Goal: Information Seeking & Learning: Learn about a topic

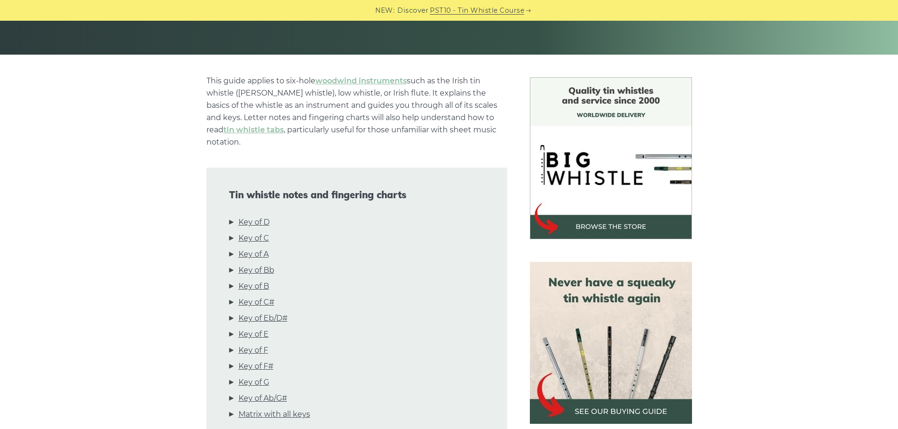
scroll to position [236, 0]
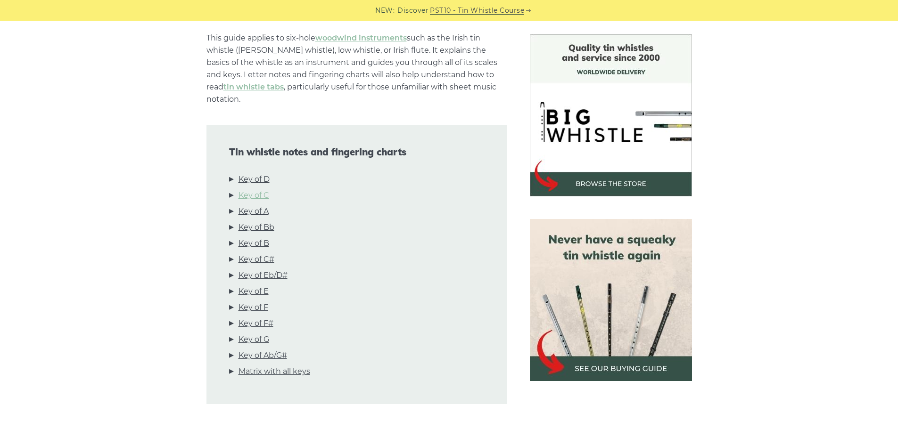
click at [257, 189] on link "Key of C" at bounding box center [253, 195] width 31 height 12
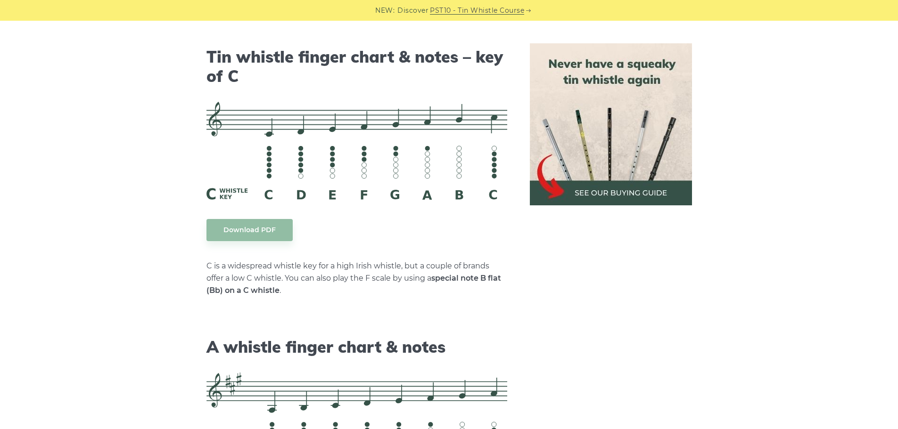
scroll to position [2360, 0]
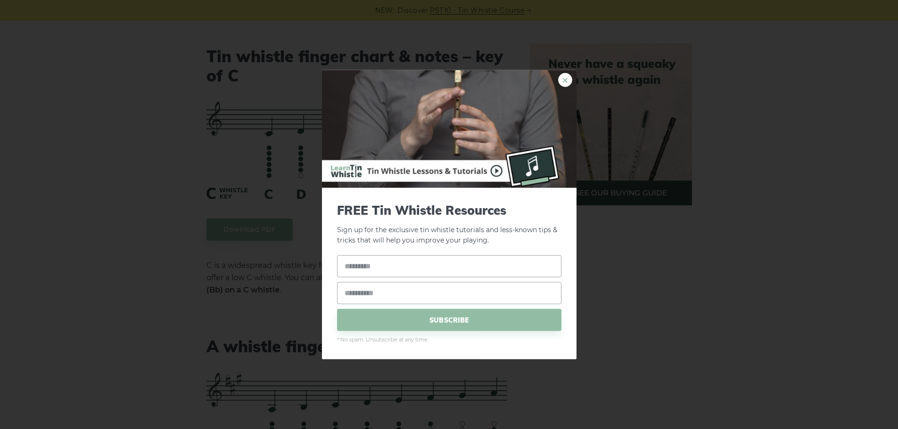
click at [567, 80] on link "×" at bounding box center [565, 80] width 14 height 14
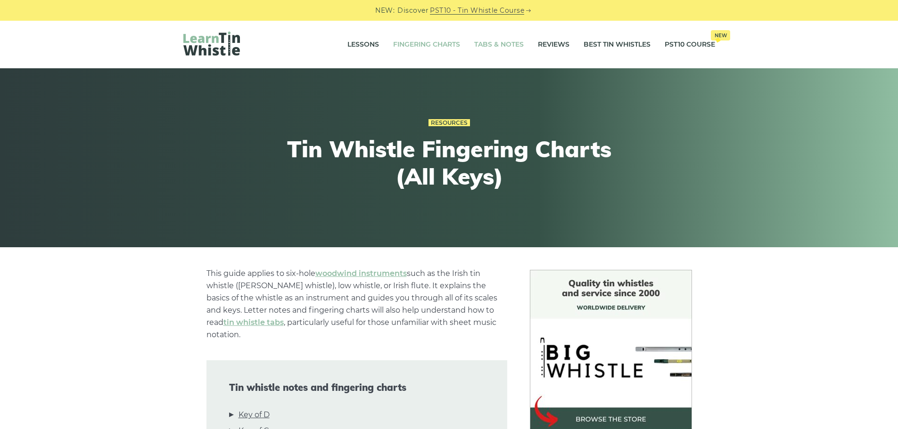
click at [495, 44] on link "Tabs & Notes" at bounding box center [498, 45] width 49 height 24
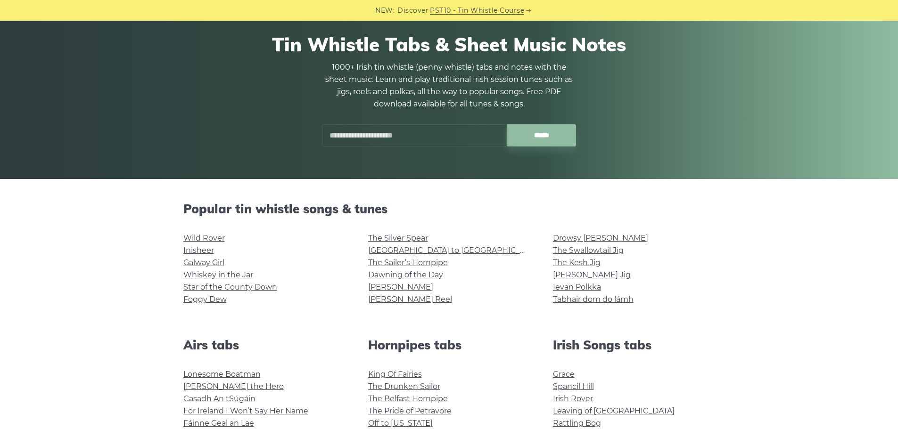
scroll to position [47, 0]
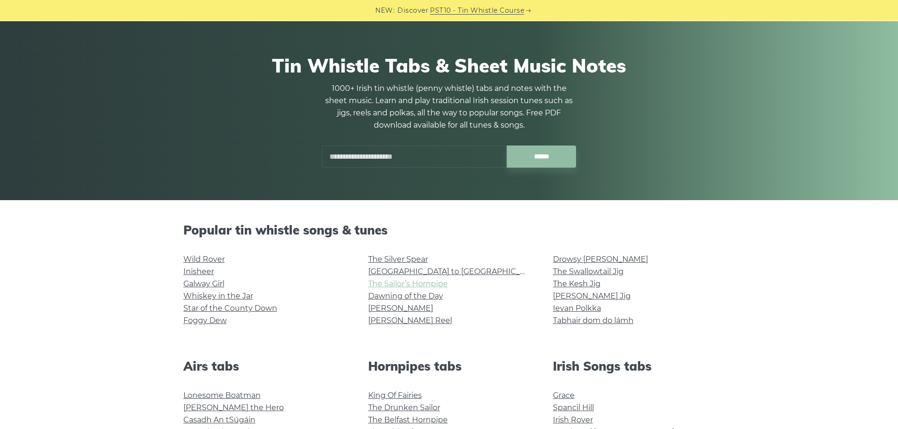
click at [399, 283] on link "The Sailor’s Hornpipe" at bounding box center [408, 283] width 80 height 9
click at [206, 257] on link "Wild Rover" at bounding box center [203, 259] width 41 height 9
click at [233, 299] on link "Whiskey in the Jar" at bounding box center [218, 296] width 70 height 9
click at [209, 284] on link "Galway Girl" at bounding box center [203, 283] width 41 height 9
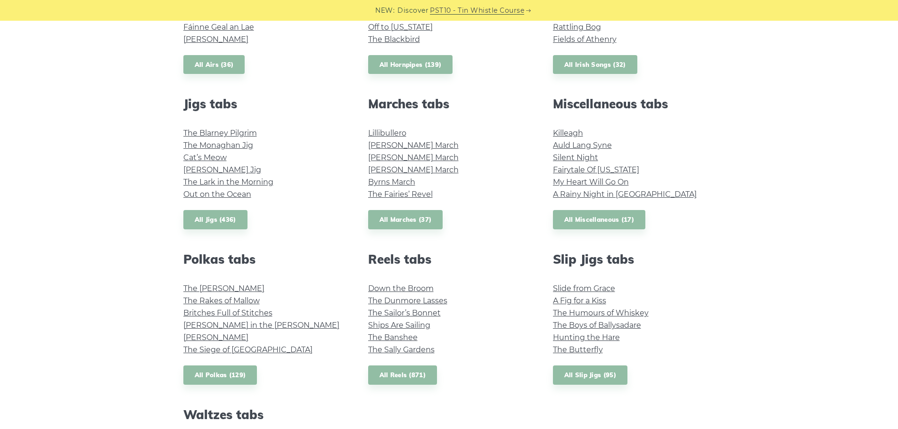
scroll to position [471, 0]
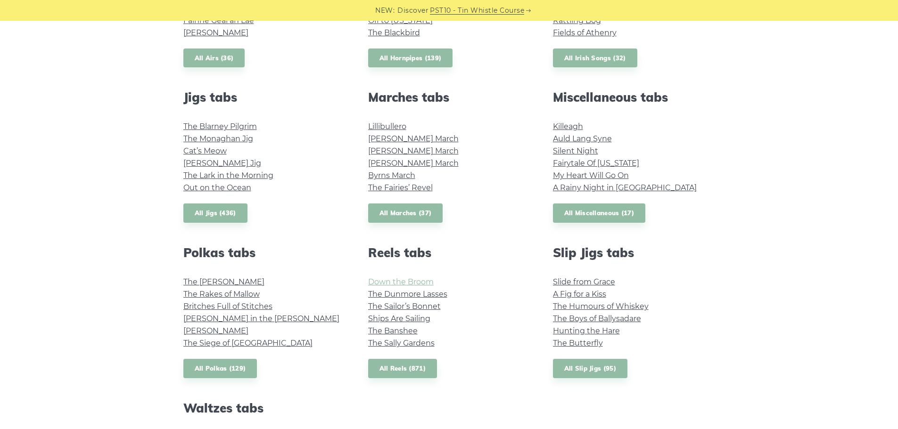
click at [413, 284] on link "Down the Broom" at bounding box center [401, 282] width 66 height 9
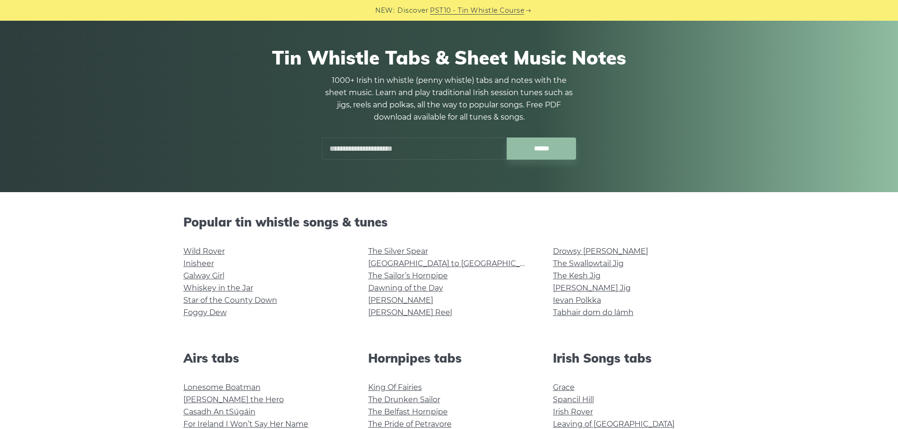
scroll to position [0, 0]
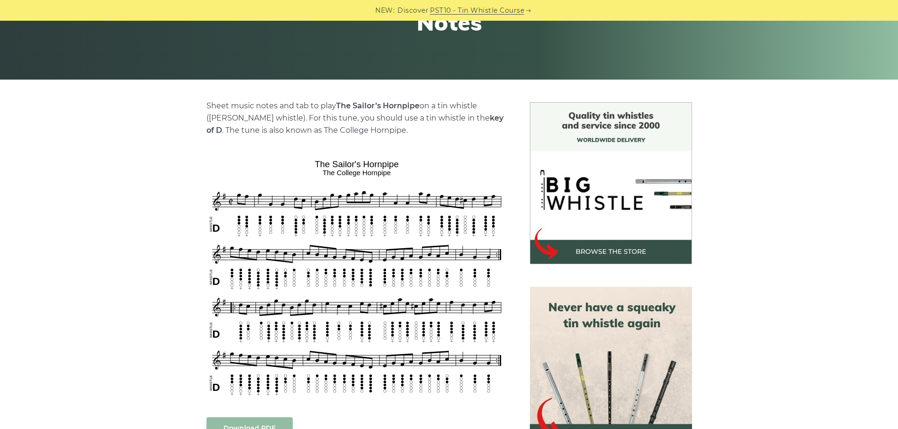
scroll to position [94, 0]
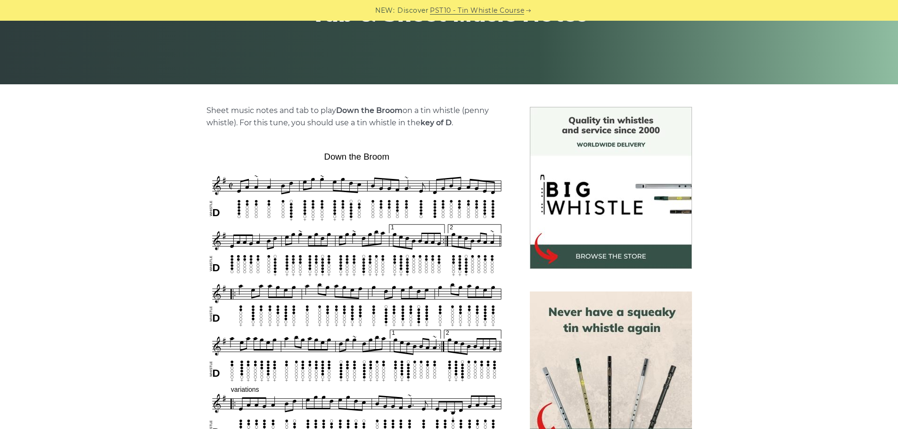
scroll to position [94, 0]
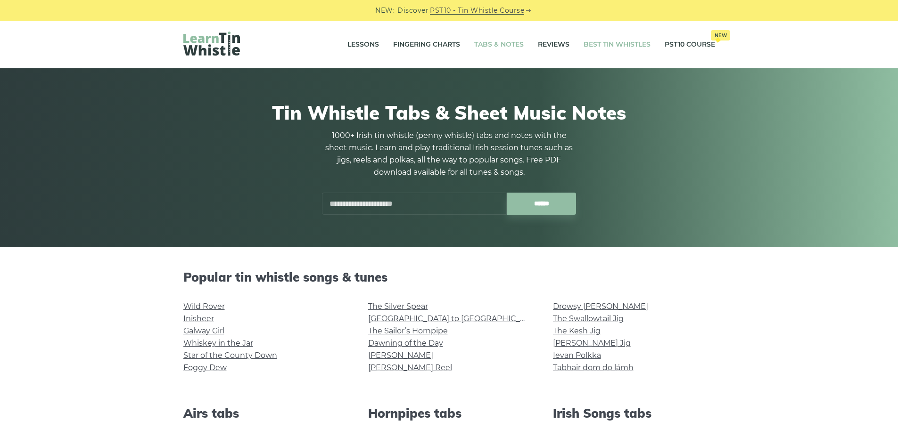
click at [616, 47] on link "Best Tin Whistles" at bounding box center [616, 45] width 67 height 24
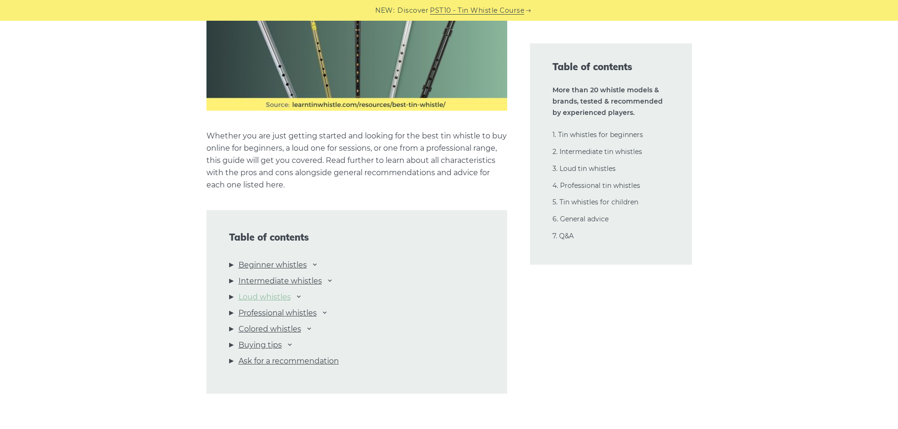
scroll to position [895, 0]
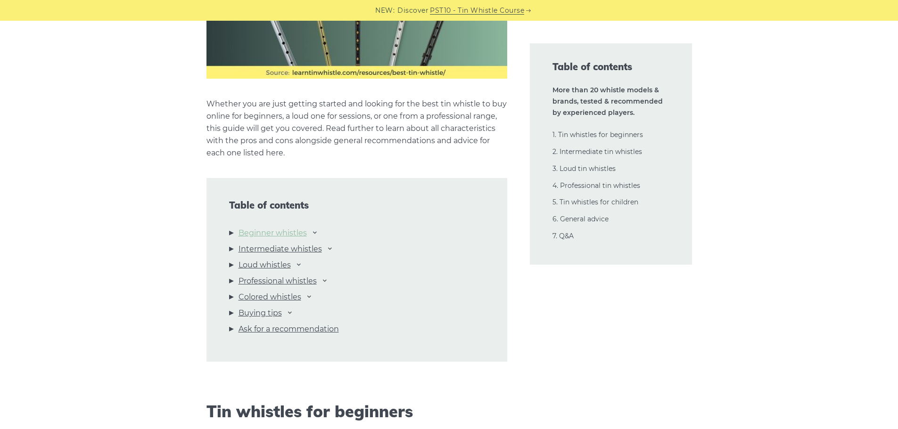
click at [281, 231] on link "Beginner whistles" at bounding box center [272, 233] width 68 height 12
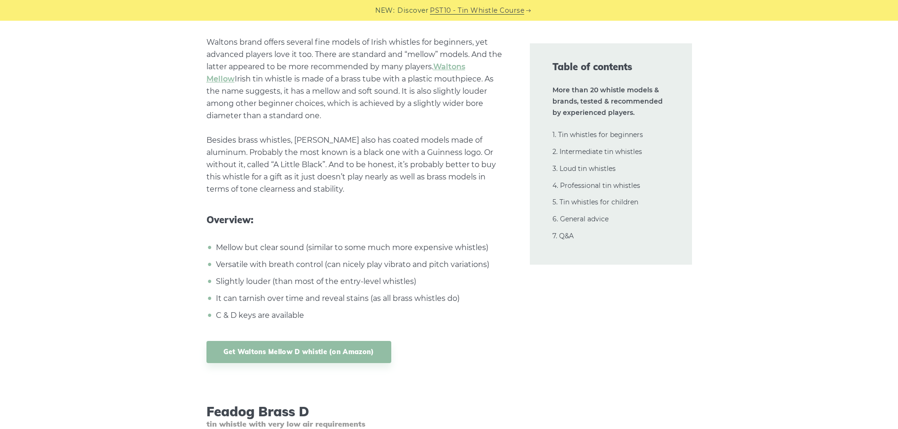
scroll to position [1829, 0]
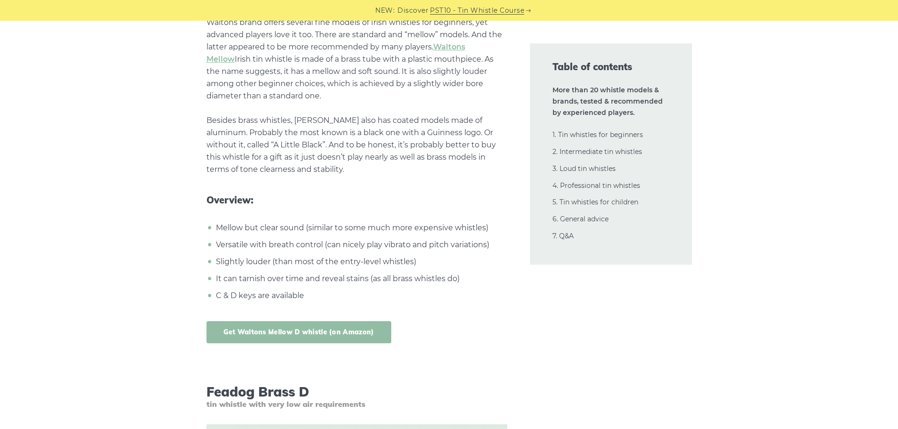
click at [314, 325] on link "Get Waltons Mellow D whistle (on Amazon)" at bounding box center [298, 332] width 185 height 22
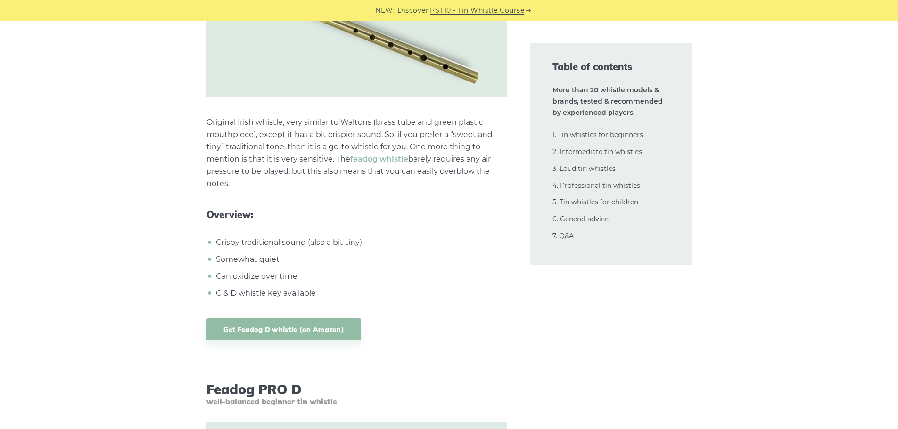
scroll to position [2300, 0]
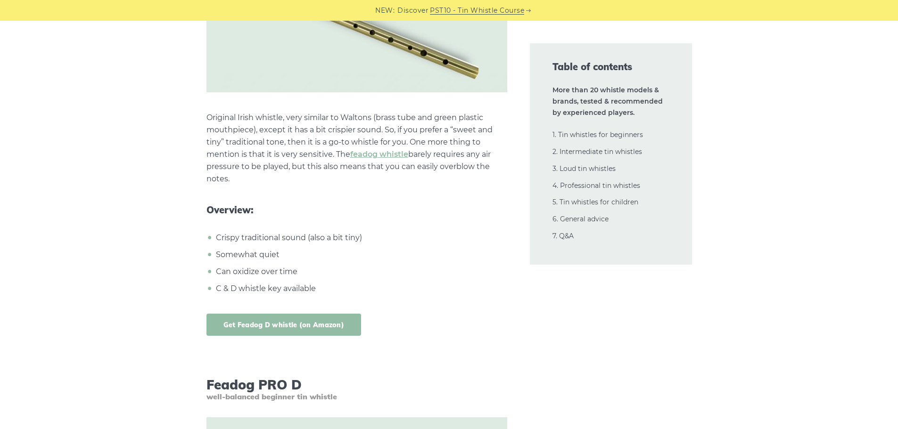
click at [254, 314] on link "Get Feadog D whistle (on Amazon)" at bounding box center [283, 325] width 155 height 22
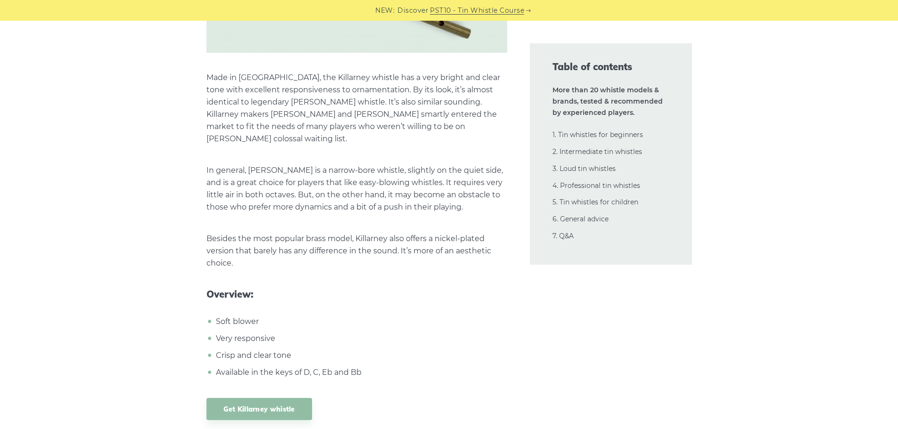
scroll to position [6212, 0]
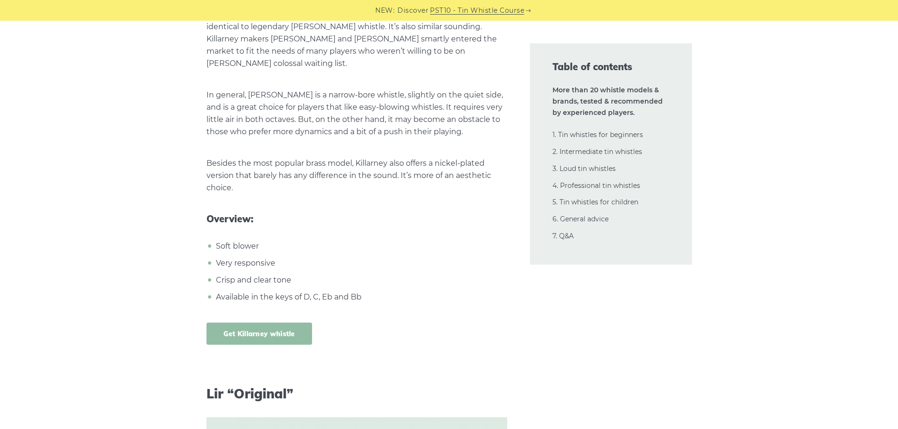
click at [268, 323] on link "Get Killarney whistle" at bounding box center [259, 334] width 106 height 22
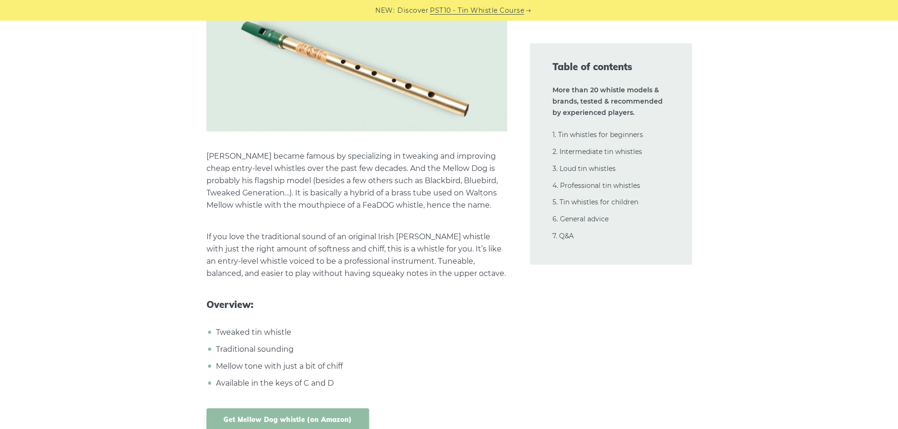
scroll to position [8757, 0]
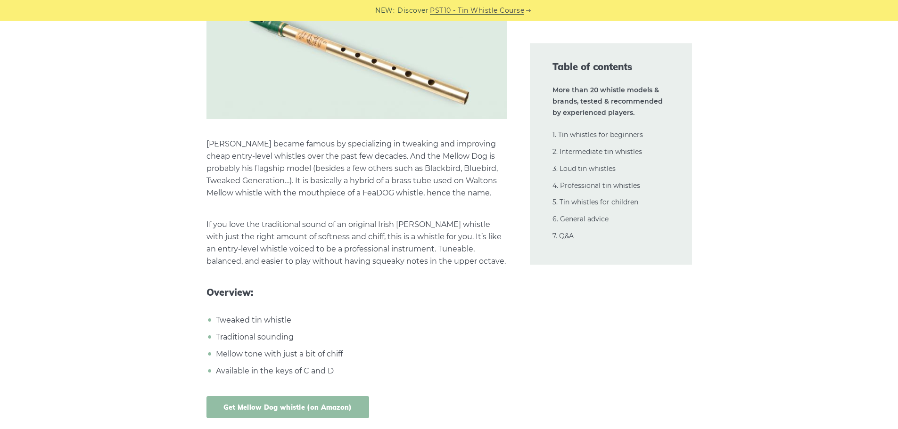
click at [299, 396] on link "Get Mellow Dog whistle (on Amazon)" at bounding box center [287, 407] width 163 height 22
